Goal: Find specific page/section: Find specific page/section

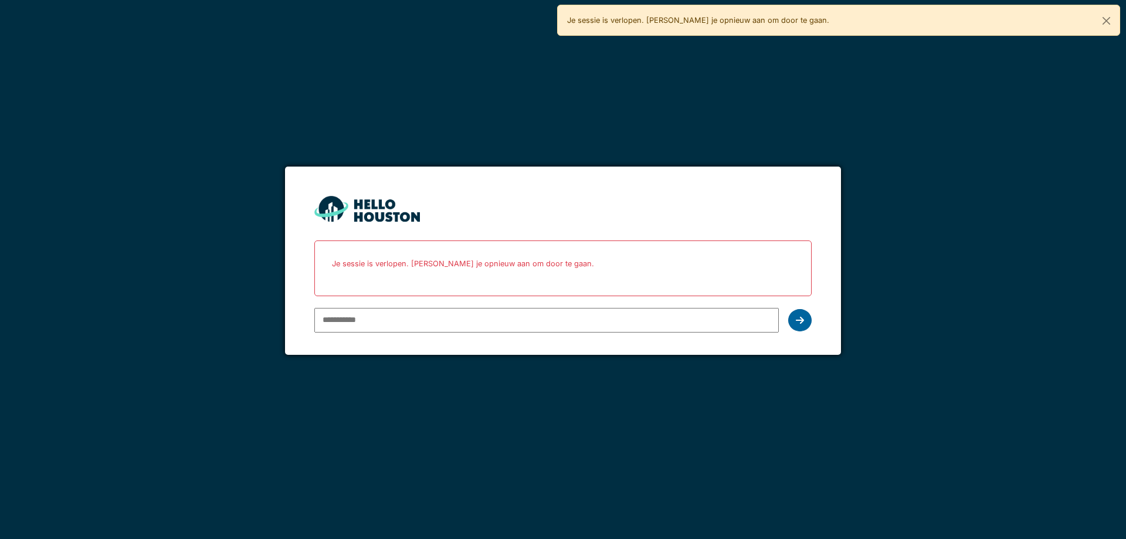
type input "**********"
click at [798, 327] on div at bounding box center [799, 320] width 23 height 22
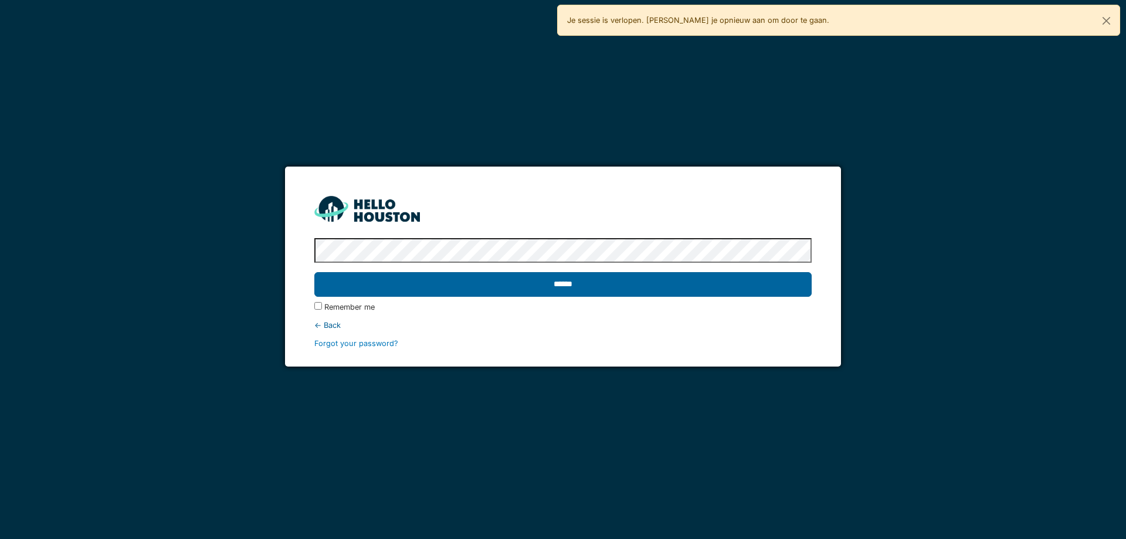
click at [541, 292] on input "******" at bounding box center [562, 284] width 497 height 25
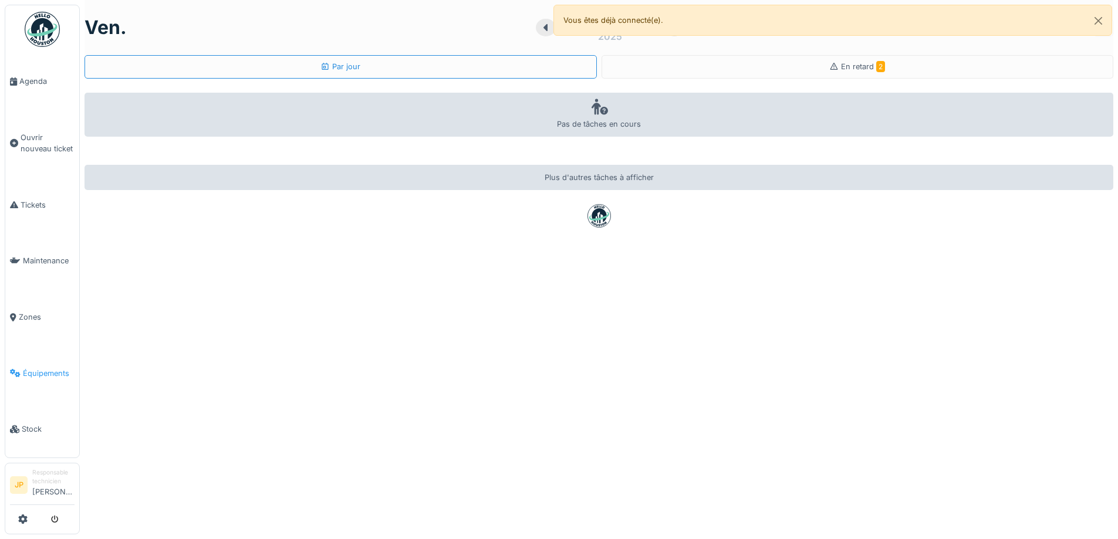
click at [49, 368] on span "Équipements" at bounding box center [49, 373] width 52 height 11
